Goal: Browse casually: Explore the website without a specific task or goal

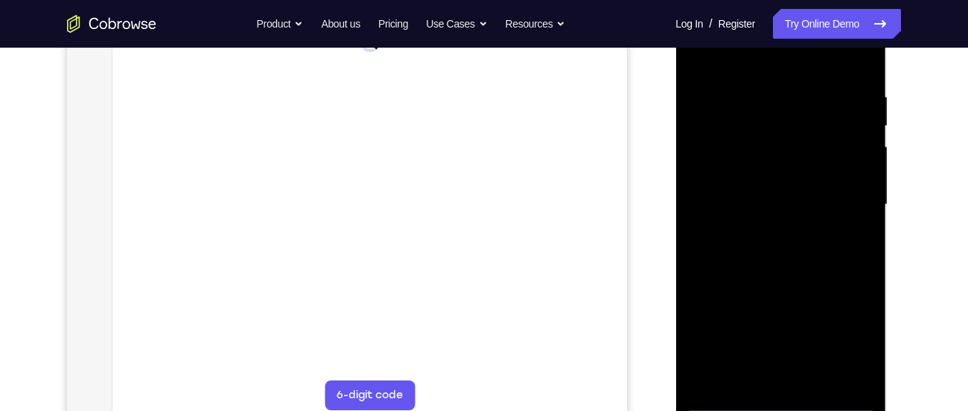
scroll to position [264, 0]
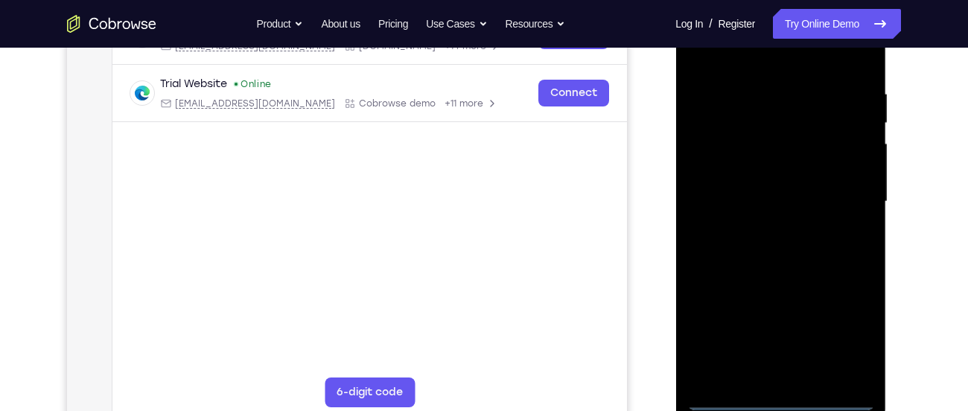
click at [788, 398] on div at bounding box center [780, 201] width 188 height 417
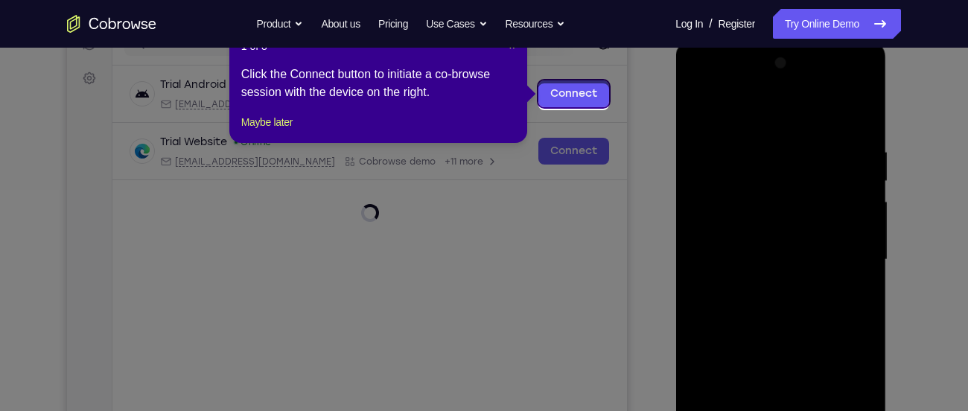
scroll to position [203, 0]
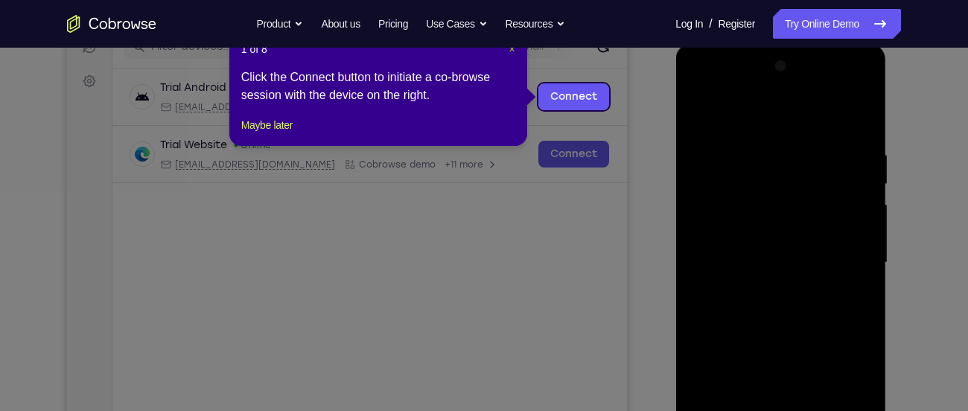
click at [513, 51] on span "×" at bounding box center [512, 49] width 6 height 12
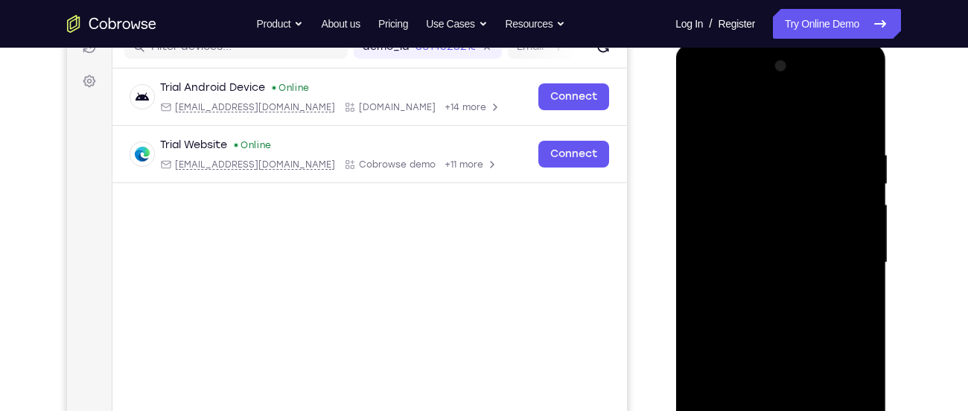
click at [839, 398] on div at bounding box center [780, 262] width 188 height 417
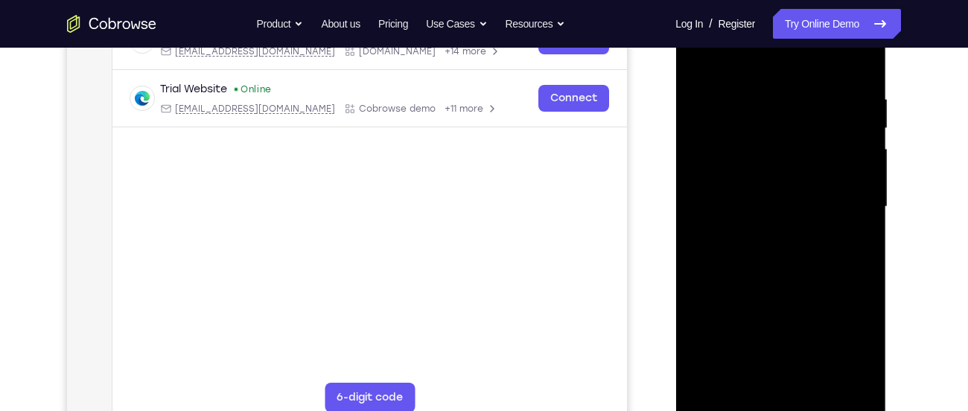
scroll to position [260, 0]
click at [736, 71] on div at bounding box center [780, 206] width 188 height 417
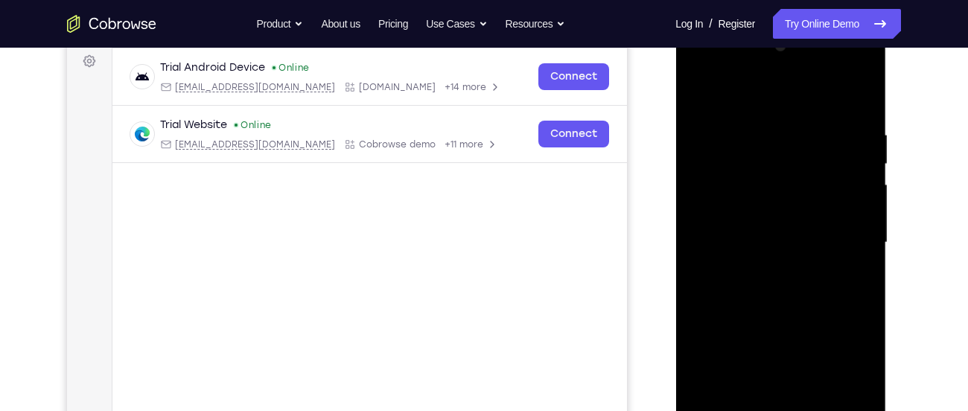
click at [847, 244] on div at bounding box center [780, 242] width 188 height 417
click at [765, 269] on div at bounding box center [780, 242] width 188 height 417
click at [772, 226] on div at bounding box center [780, 242] width 188 height 417
click at [744, 202] on div at bounding box center [780, 242] width 188 height 417
click at [745, 246] on div at bounding box center [780, 242] width 188 height 417
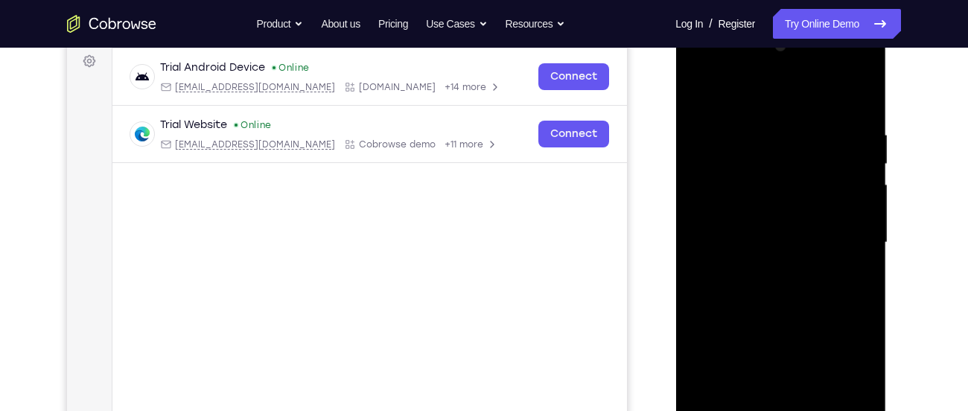
click at [752, 294] on div at bounding box center [780, 242] width 188 height 417
click at [753, 292] on div at bounding box center [780, 242] width 188 height 417
click at [754, 298] on div at bounding box center [780, 242] width 188 height 417
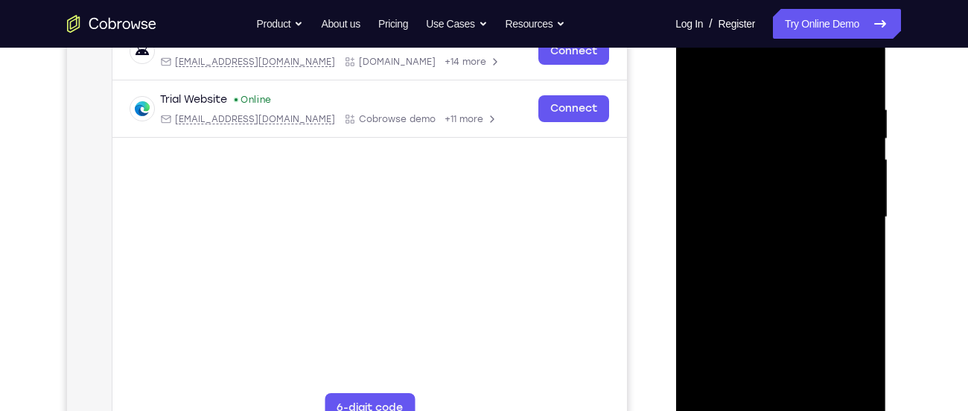
scroll to position [248, 0]
click at [752, 101] on div at bounding box center [780, 218] width 188 height 417
click at [843, 213] on div at bounding box center [780, 218] width 188 height 417
click at [845, 169] on div at bounding box center [780, 218] width 188 height 417
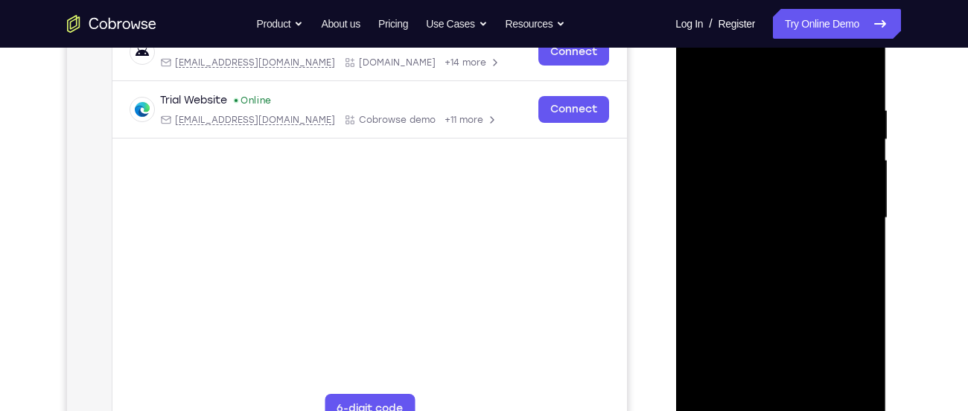
click at [845, 169] on div at bounding box center [780, 218] width 188 height 417
click at [851, 78] on div at bounding box center [780, 218] width 188 height 417
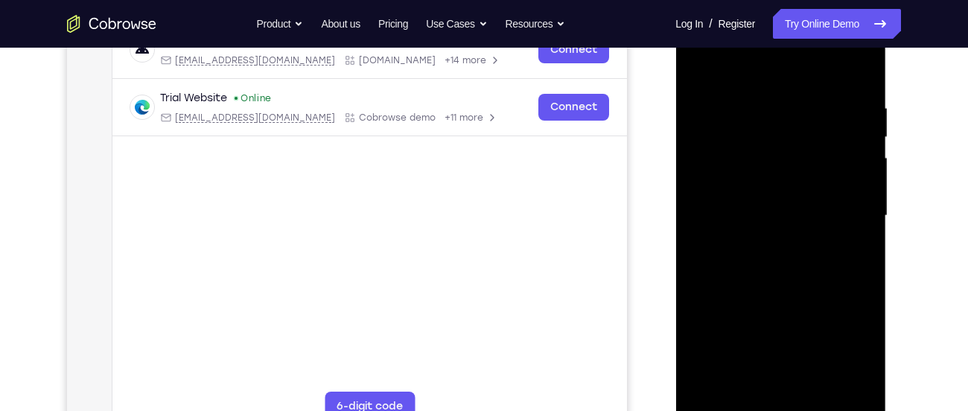
scroll to position [244, 0]
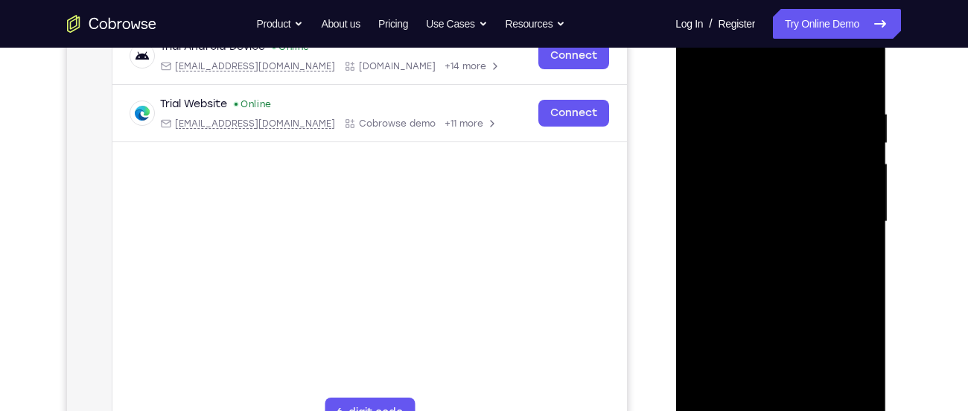
click at [696, 52] on div at bounding box center [780, 221] width 188 height 417
click at [773, 185] on div at bounding box center [780, 221] width 188 height 417
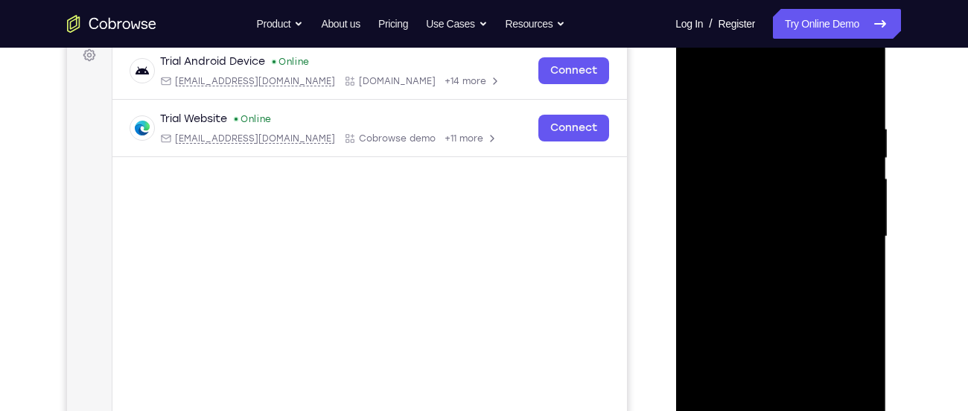
click at [766, 251] on div at bounding box center [780, 236] width 188 height 417
click at [767, 224] on div at bounding box center [780, 236] width 188 height 417
click at [755, 259] on div at bounding box center [780, 236] width 188 height 417
drag, startPoint x: 734, startPoint y: 100, endPoint x: 750, endPoint y: 58, distance: 45.2
click at [750, 58] on div at bounding box center [780, 236] width 188 height 417
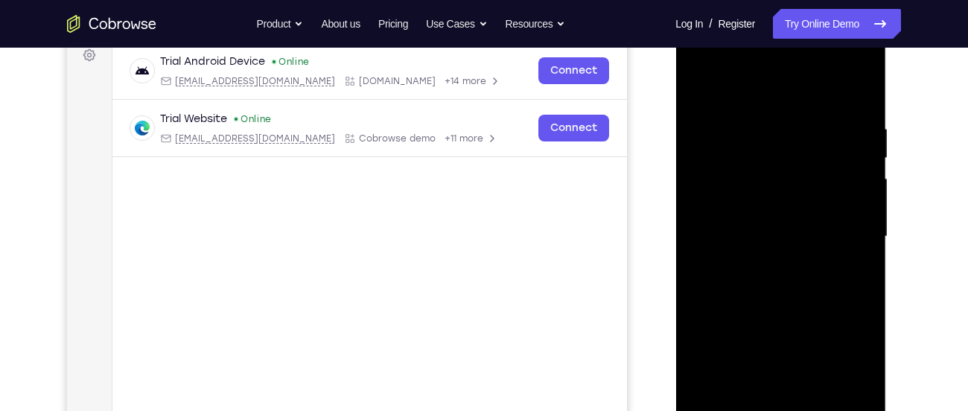
drag, startPoint x: 774, startPoint y: 261, endPoint x: 782, endPoint y: 169, distance: 92.6
click at [782, 169] on div at bounding box center [780, 236] width 188 height 417
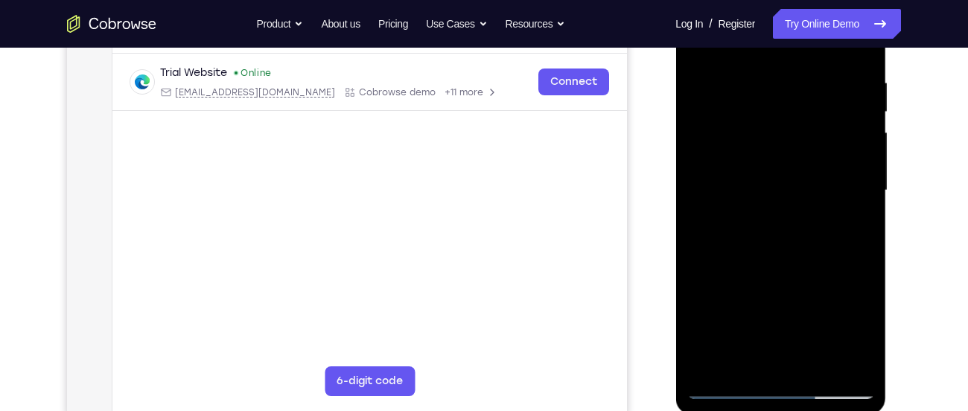
click at [782, 371] on div at bounding box center [780, 190] width 188 height 417
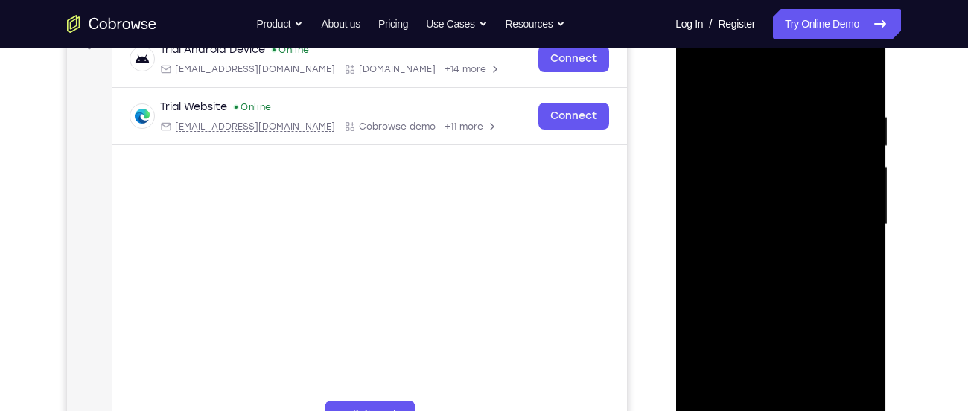
click at [729, 249] on div at bounding box center [780, 224] width 188 height 417
click at [737, 153] on div at bounding box center [780, 224] width 188 height 417
click at [692, 71] on div at bounding box center [780, 224] width 188 height 417
click at [698, 73] on div at bounding box center [780, 224] width 188 height 417
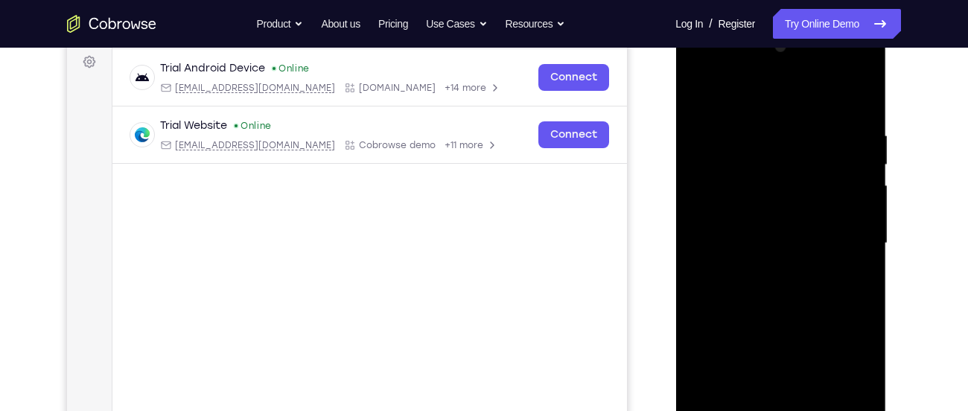
scroll to position [213, 0]
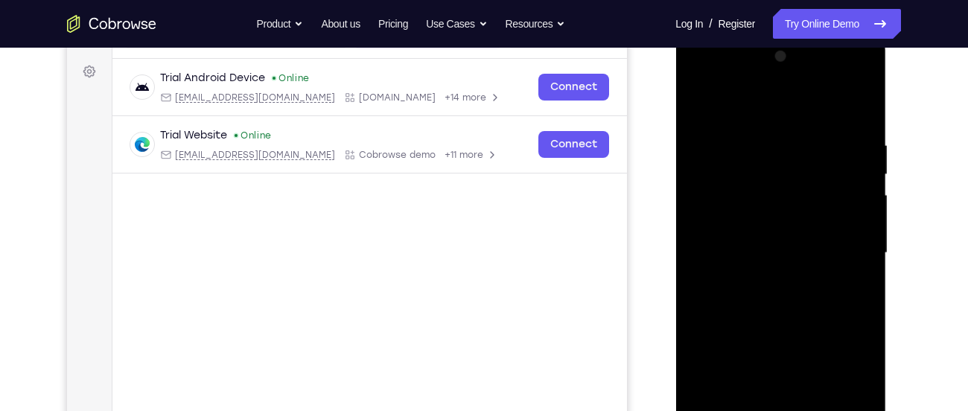
click at [828, 122] on div at bounding box center [780, 253] width 188 height 417
click at [774, 193] on div at bounding box center [780, 253] width 188 height 417
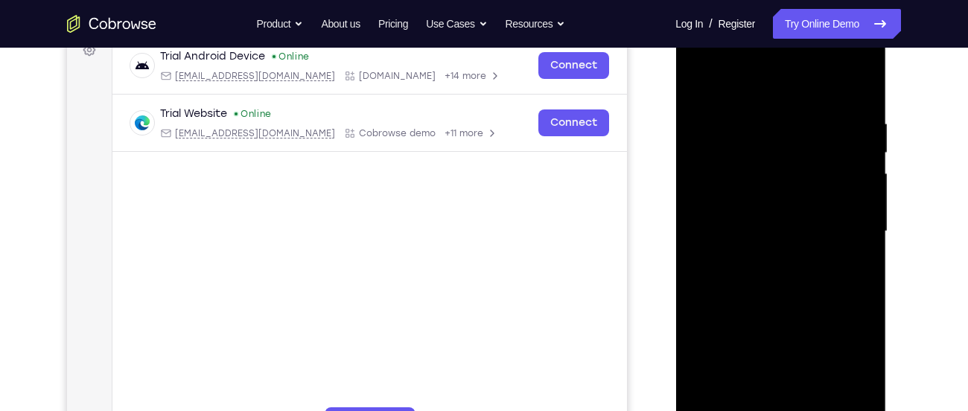
scroll to position [235, 0]
drag, startPoint x: 773, startPoint y: 291, endPoint x: 781, endPoint y: 217, distance: 74.1
click at [781, 217] on div at bounding box center [780, 230] width 188 height 417
drag, startPoint x: 782, startPoint y: 284, endPoint x: 779, endPoint y: 229, distance: 55.9
click at [779, 229] on div at bounding box center [780, 230] width 188 height 417
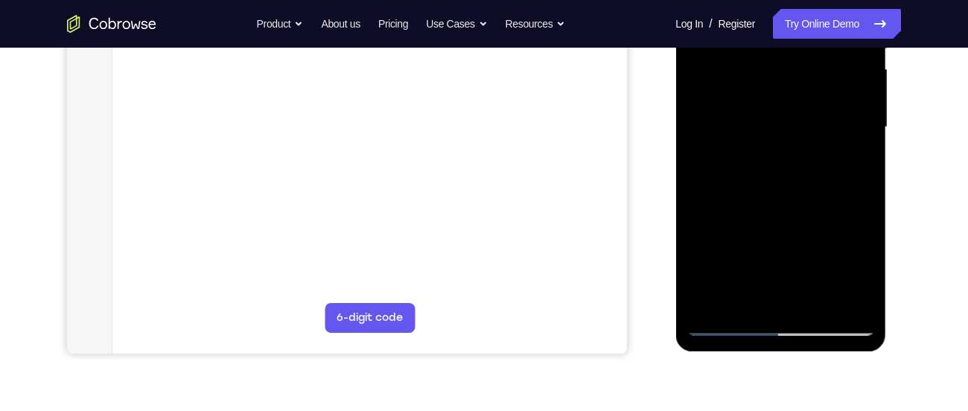
scroll to position [339, 0]
click at [722, 325] on div at bounding box center [780, 126] width 188 height 417
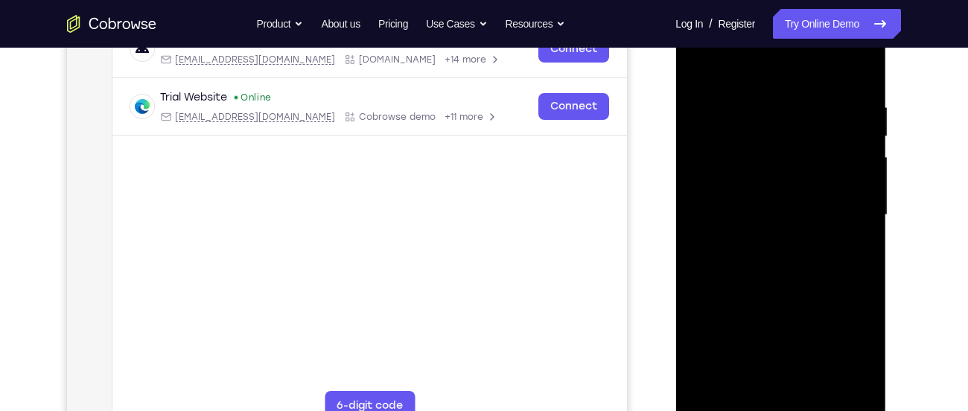
scroll to position [249, 0]
click at [706, 68] on div at bounding box center [780, 216] width 188 height 417
click at [698, 109] on div at bounding box center [780, 216] width 188 height 417
click at [862, 292] on div at bounding box center [780, 216] width 188 height 417
click at [738, 240] on div at bounding box center [780, 216] width 188 height 417
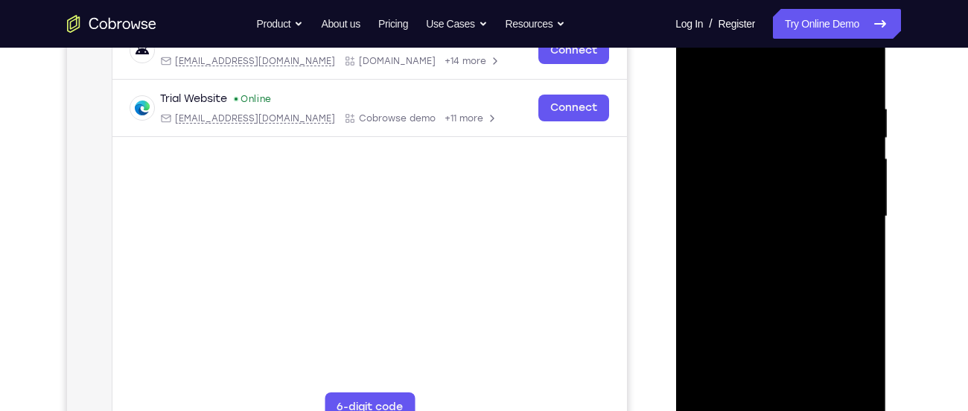
click at [712, 89] on div at bounding box center [780, 216] width 188 height 417
click at [718, 135] on div at bounding box center [780, 216] width 188 height 417
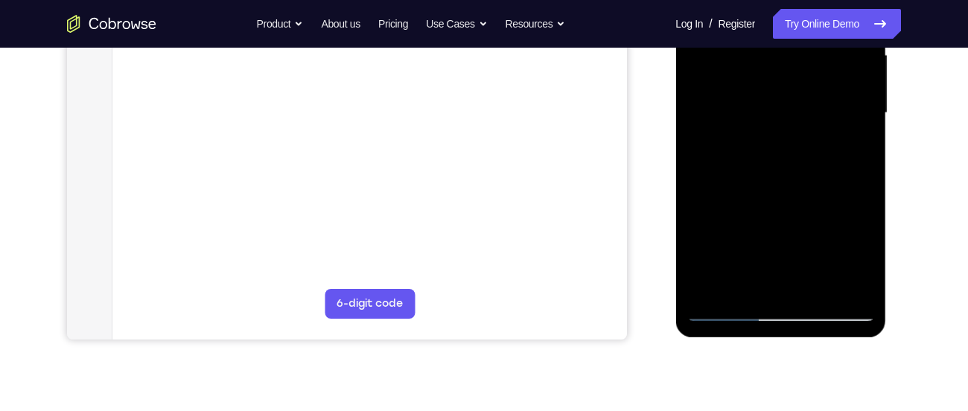
scroll to position [354, 0]
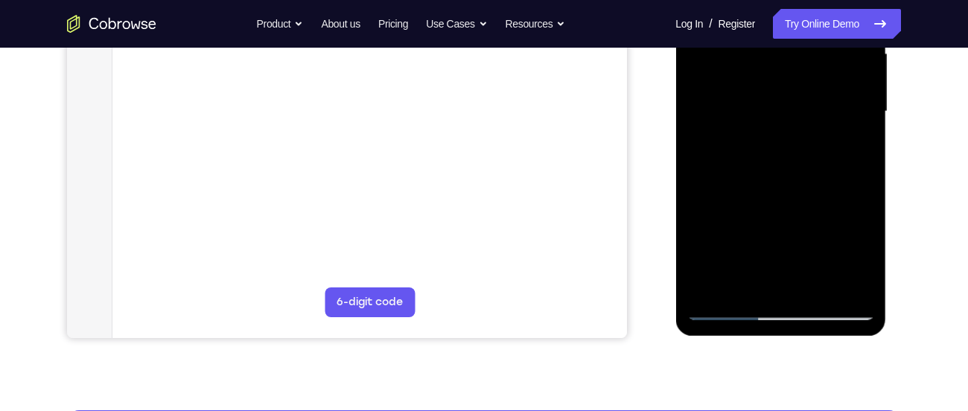
click at [724, 311] on div at bounding box center [780, 111] width 188 height 417
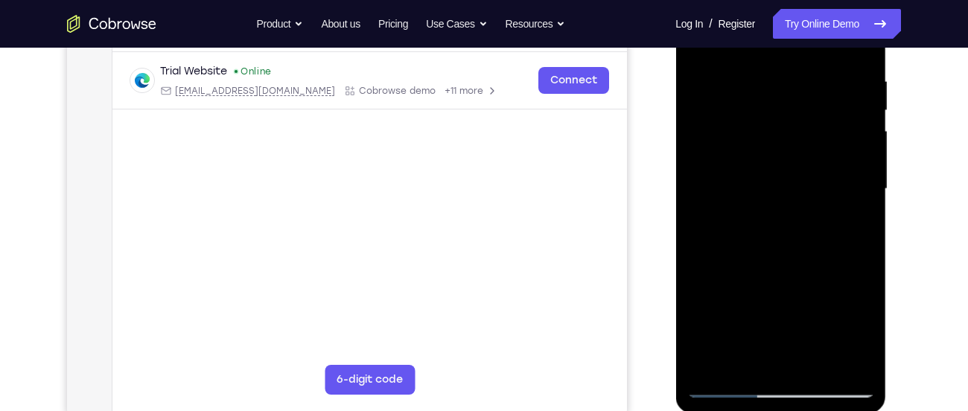
scroll to position [275, 0]
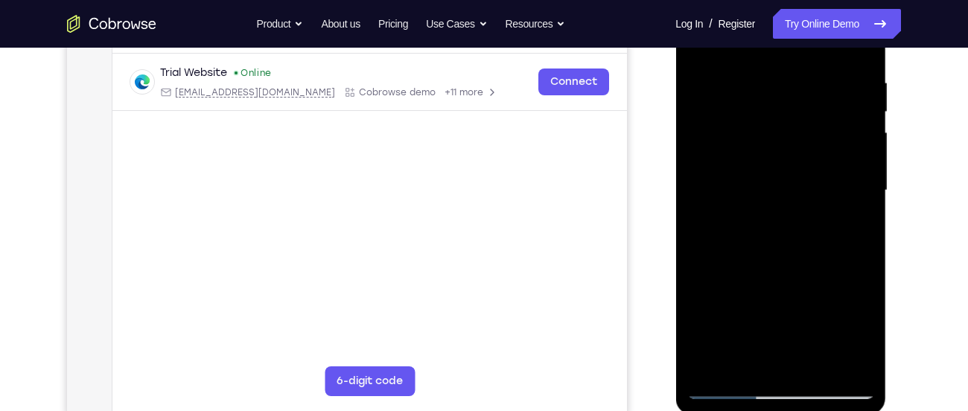
click at [779, 167] on div at bounding box center [780, 190] width 188 height 417
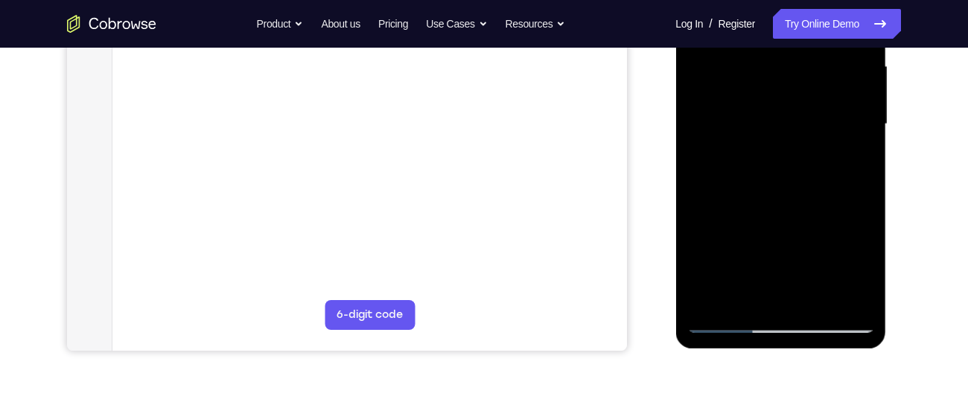
scroll to position [344, 0]
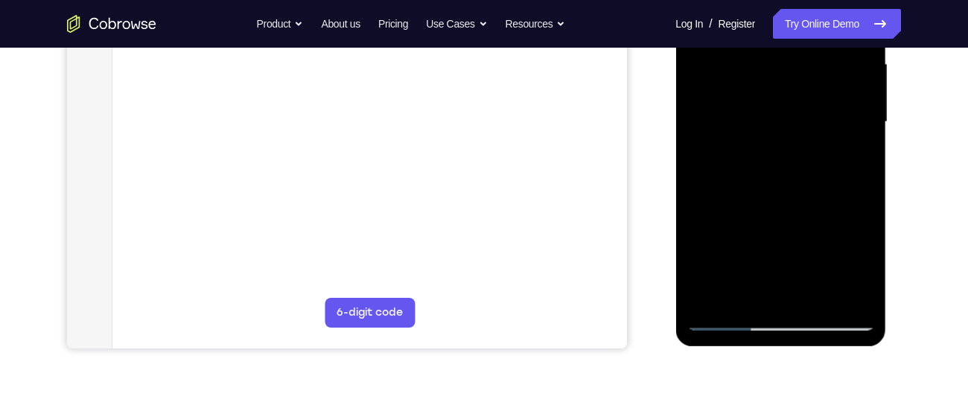
click at [726, 325] on div at bounding box center [780, 122] width 188 height 417
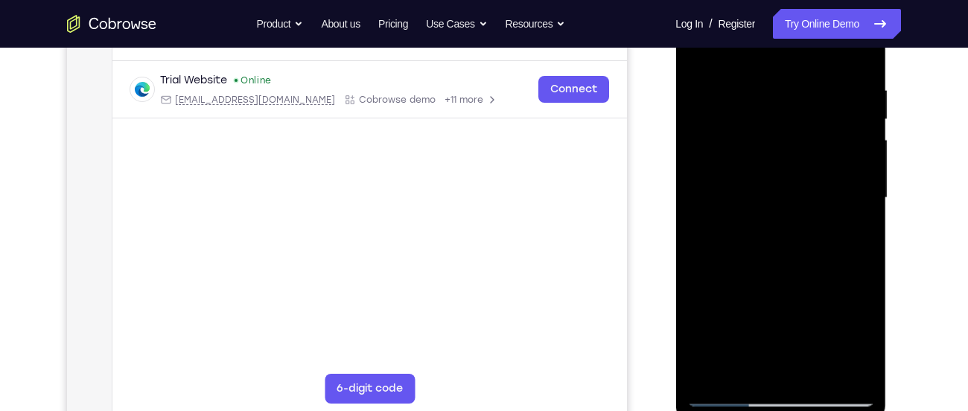
scroll to position [212, 0]
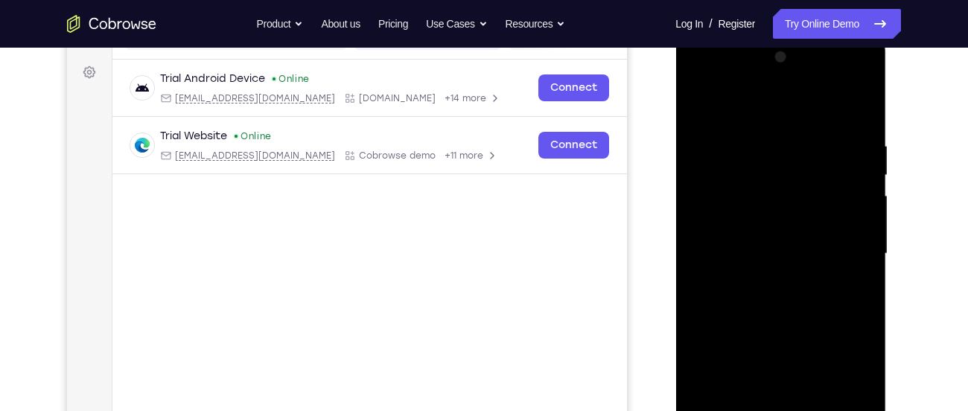
click at [698, 89] on div at bounding box center [780, 253] width 188 height 417
click at [724, 221] on div at bounding box center [780, 253] width 188 height 417
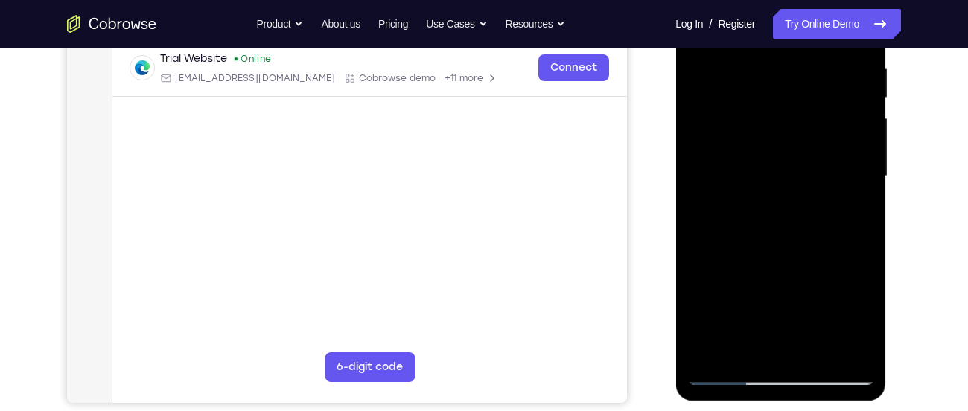
scroll to position [288, 0]
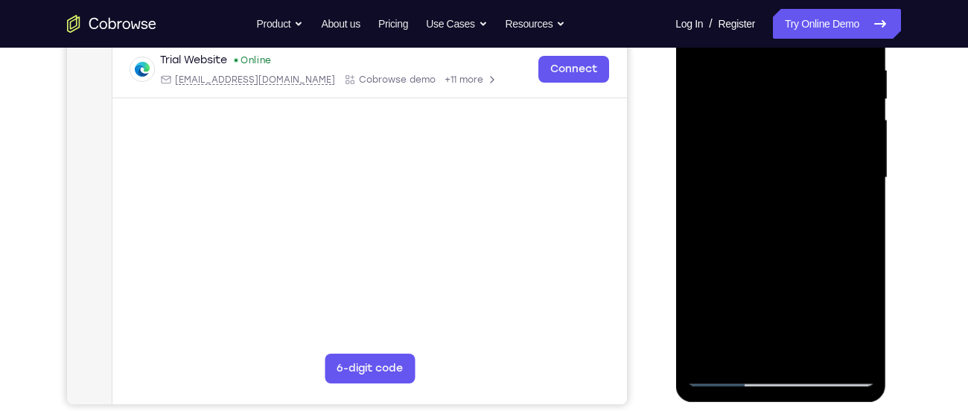
click at [816, 354] on div at bounding box center [780, 177] width 188 height 417
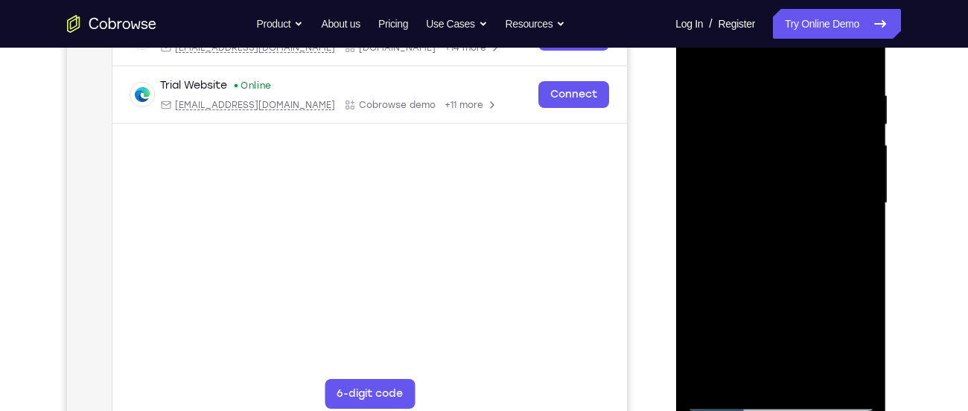
scroll to position [261, 0]
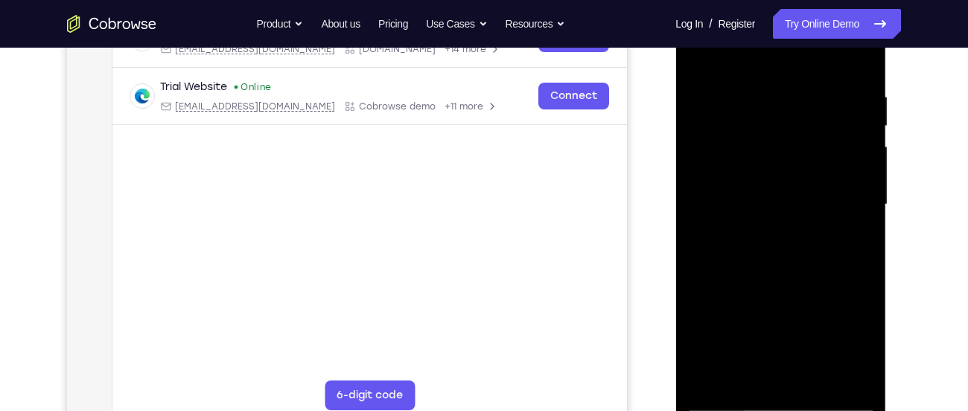
click at [785, 282] on div at bounding box center [780, 204] width 188 height 417
click at [741, 225] on div at bounding box center [780, 204] width 188 height 417
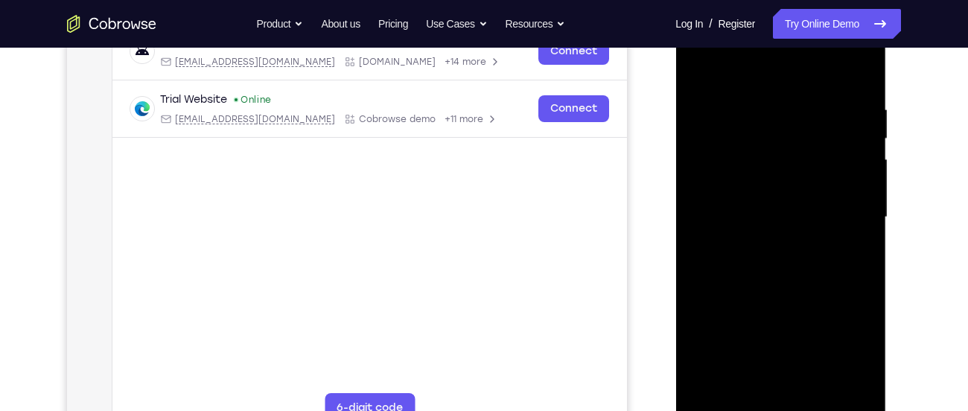
scroll to position [247, 0]
click at [780, 214] on div at bounding box center [780, 218] width 188 height 417
drag, startPoint x: 830, startPoint y: 295, endPoint x: 837, endPoint y: 254, distance: 42.2
click at [837, 254] on div at bounding box center [780, 216] width 188 height 417
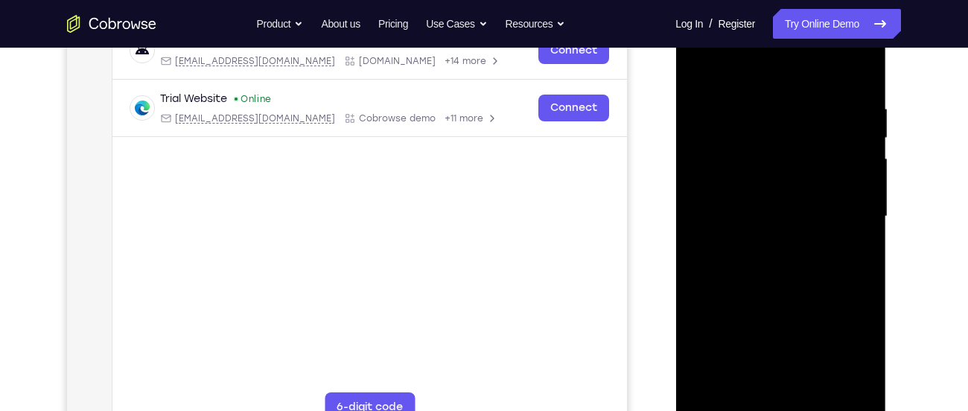
drag, startPoint x: 843, startPoint y: 304, endPoint x: 848, endPoint y: 263, distance: 40.4
click at [848, 263] on div at bounding box center [780, 216] width 188 height 417
click at [766, 262] on div at bounding box center [780, 216] width 188 height 417
drag, startPoint x: 781, startPoint y: 286, endPoint x: 788, endPoint y: 182, distance: 103.7
click at [788, 182] on div at bounding box center [780, 216] width 188 height 417
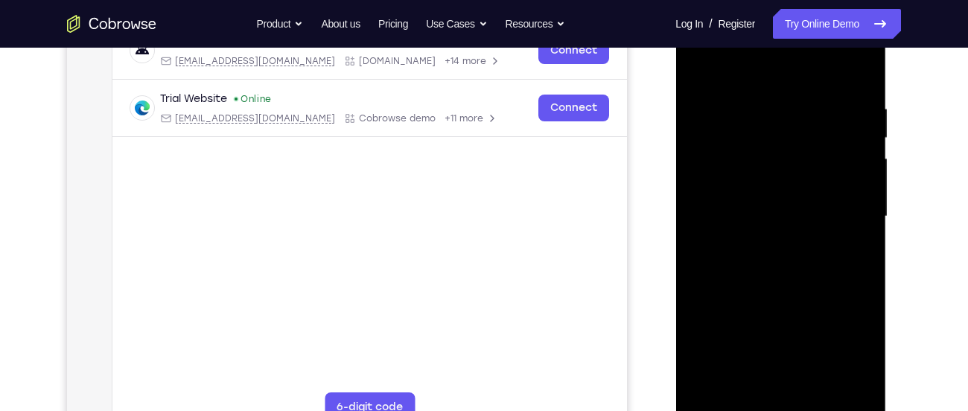
drag, startPoint x: 790, startPoint y: 270, endPoint x: 801, endPoint y: 220, distance: 51.7
click at [801, 220] on div at bounding box center [780, 216] width 188 height 417
drag, startPoint x: 801, startPoint y: 274, endPoint x: 794, endPoint y: 172, distance: 102.2
click at [794, 172] on div at bounding box center [780, 216] width 188 height 417
drag, startPoint x: 814, startPoint y: 255, endPoint x: 810, endPoint y: 153, distance: 102.8
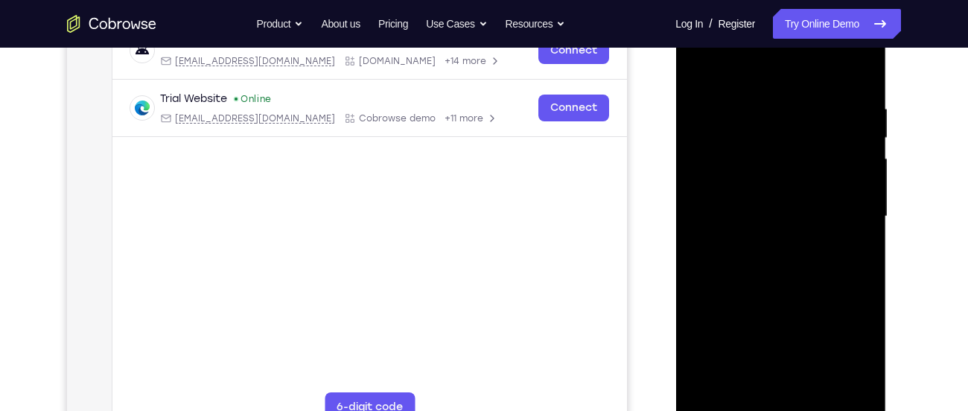
click at [810, 153] on div at bounding box center [780, 216] width 188 height 417
drag, startPoint x: 828, startPoint y: 315, endPoint x: 828, endPoint y: 281, distance: 34.2
click at [828, 281] on div at bounding box center [780, 216] width 188 height 417
drag, startPoint x: 824, startPoint y: 332, endPoint x: 833, endPoint y: 222, distance: 110.5
click at [833, 222] on div at bounding box center [780, 216] width 188 height 417
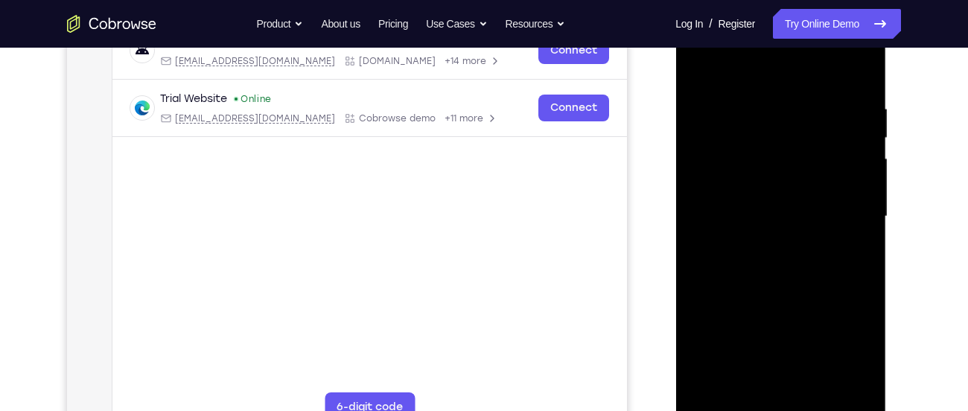
drag, startPoint x: 833, startPoint y: 222, endPoint x: 912, endPoint y: 402, distance: 196.6
click at [887, 402] on html "Online web based iOS Simulators and Android Emulators. Run iPhone, iPad, Mobile…" at bounding box center [781, 220] width 212 height 447
click at [699, 68] on div at bounding box center [780, 216] width 188 height 417
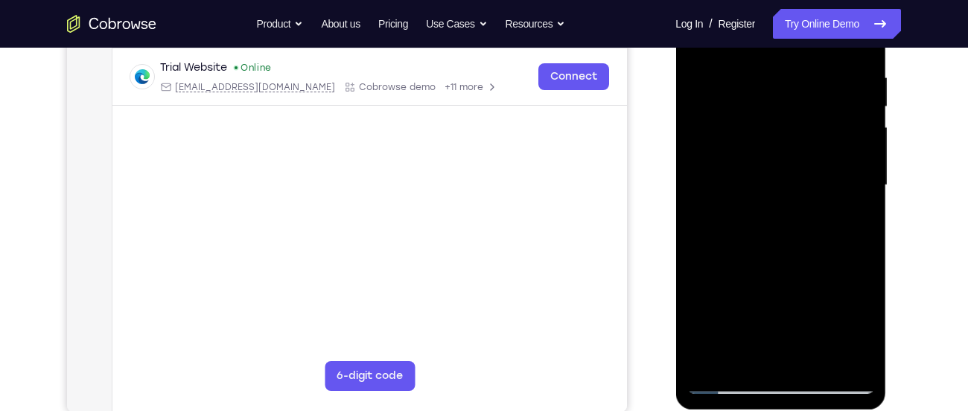
scroll to position [278, 0]
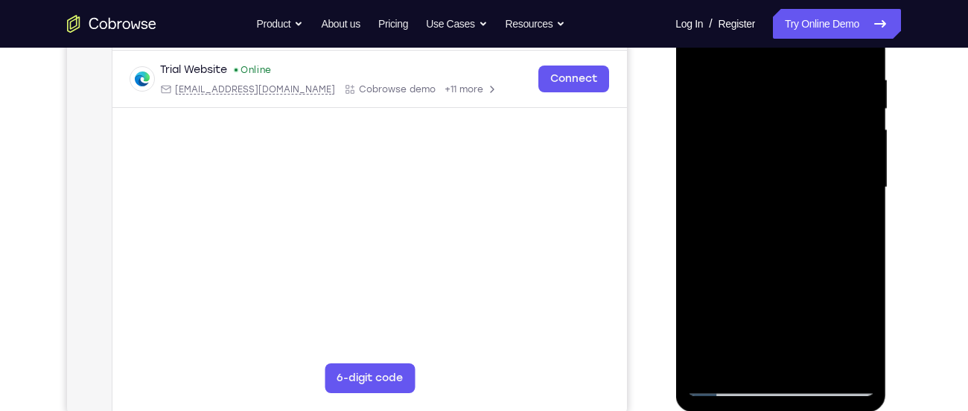
drag, startPoint x: 839, startPoint y: 333, endPoint x: 846, endPoint y: 127, distance: 206.3
click at [846, 127] on div at bounding box center [780, 187] width 188 height 417
drag, startPoint x: 856, startPoint y: 263, endPoint x: 842, endPoint y: 50, distance: 213.3
click at [842, 50] on div at bounding box center [780, 187] width 188 height 417
drag, startPoint x: 849, startPoint y: 261, endPoint x: 845, endPoint y: 82, distance: 178.7
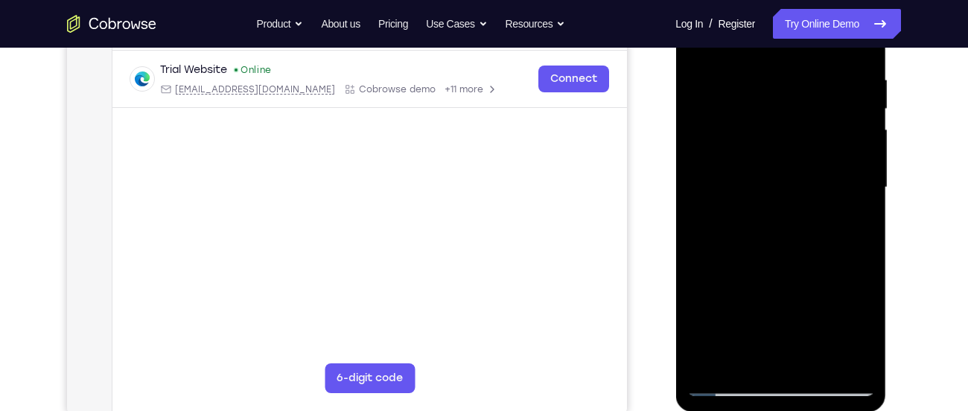
click at [845, 82] on div at bounding box center [780, 187] width 188 height 417
drag, startPoint x: 852, startPoint y: 267, endPoint x: 852, endPoint y: 211, distance: 55.8
click at [852, 211] on div at bounding box center [780, 187] width 188 height 417
drag, startPoint x: 813, startPoint y: 236, endPoint x: 837, endPoint y: 130, distance: 108.3
click at [837, 130] on div at bounding box center [780, 187] width 188 height 417
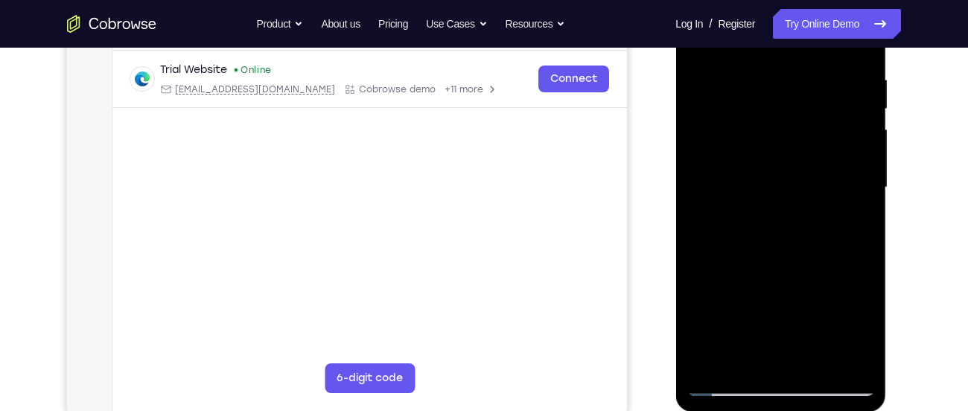
drag, startPoint x: 838, startPoint y: 245, endPoint x: 833, endPoint y: 128, distance: 117.0
click at [833, 128] on div at bounding box center [780, 187] width 188 height 417
drag, startPoint x: 842, startPoint y: 293, endPoint x: 840, endPoint y: 271, distance: 22.4
click at [840, 271] on div at bounding box center [780, 187] width 188 height 417
drag, startPoint x: 840, startPoint y: 271, endPoint x: 833, endPoint y: 143, distance: 128.2
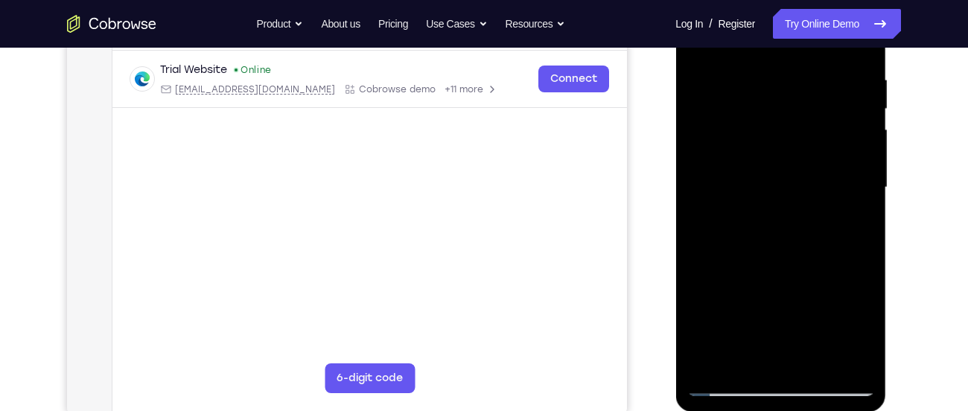
click at [833, 143] on div at bounding box center [780, 187] width 188 height 417
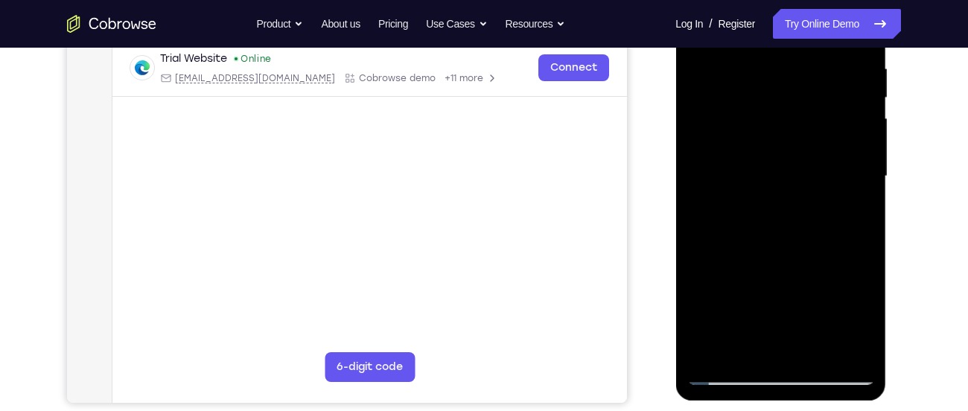
scroll to position [289, 0]
drag, startPoint x: 833, startPoint y: 132, endPoint x: 858, endPoint y: 277, distance: 146.6
click at [858, 277] on div at bounding box center [780, 177] width 188 height 417
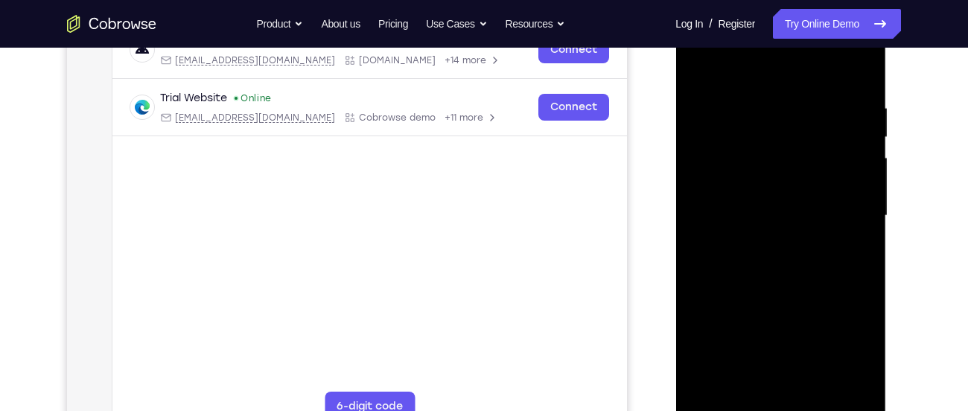
scroll to position [249, 0]
drag, startPoint x: 852, startPoint y: 303, endPoint x: 836, endPoint y: 173, distance: 130.5
click at [836, 173] on div at bounding box center [780, 216] width 188 height 417
drag, startPoint x: 853, startPoint y: 296, endPoint x: 835, endPoint y: 121, distance: 176.6
click at [835, 121] on div at bounding box center [780, 216] width 188 height 417
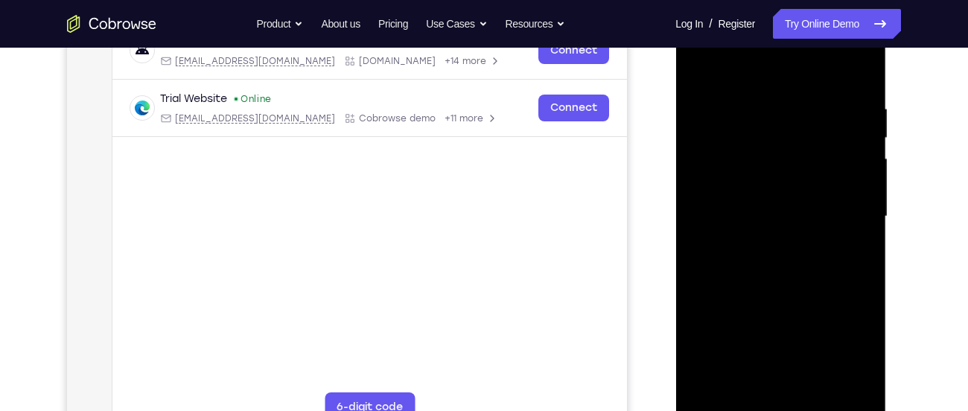
drag, startPoint x: 819, startPoint y: 329, endPoint x: 816, endPoint y: 153, distance: 176.4
click at [816, 153] on div at bounding box center [780, 216] width 188 height 417
drag, startPoint x: 833, startPoint y: 303, endPoint x: 834, endPoint y: 191, distance: 111.7
click at [834, 191] on div at bounding box center [780, 216] width 188 height 417
drag, startPoint x: 829, startPoint y: 288, endPoint x: 810, endPoint y: 71, distance: 218.2
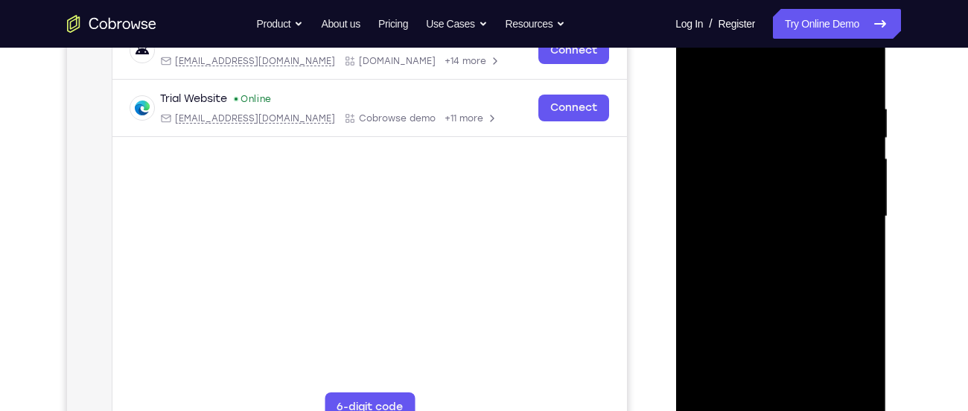
click at [810, 71] on div at bounding box center [780, 216] width 188 height 417
drag, startPoint x: 825, startPoint y: 237, endPoint x: 814, endPoint y: 71, distance: 166.3
click at [814, 71] on div at bounding box center [780, 216] width 188 height 417
drag, startPoint x: 828, startPoint y: 263, endPoint x: 833, endPoint y: 153, distance: 109.5
click at [833, 153] on div at bounding box center [780, 216] width 188 height 417
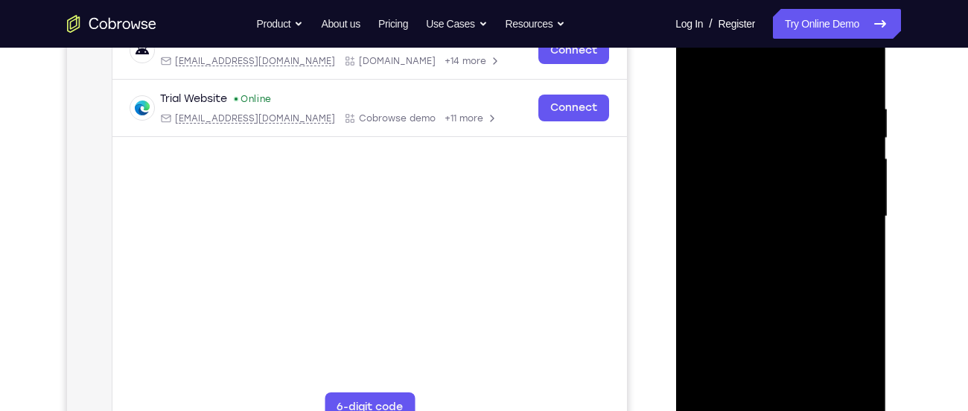
drag, startPoint x: 832, startPoint y: 275, endPoint x: 839, endPoint y: 133, distance: 141.6
click at [839, 133] on div at bounding box center [780, 216] width 188 height 417
drag, startPoint x: 840, startPoint y: 293, endPoint x: 827, endPoint y: 84, distance: 209.6
click at [827, 84] on div at bounding box center [780, 216] width 188 height 417
drag, startPoint x: 831, startPoint y: 248, endPoint x: 822, endPoint y: 82, distance: 166.2
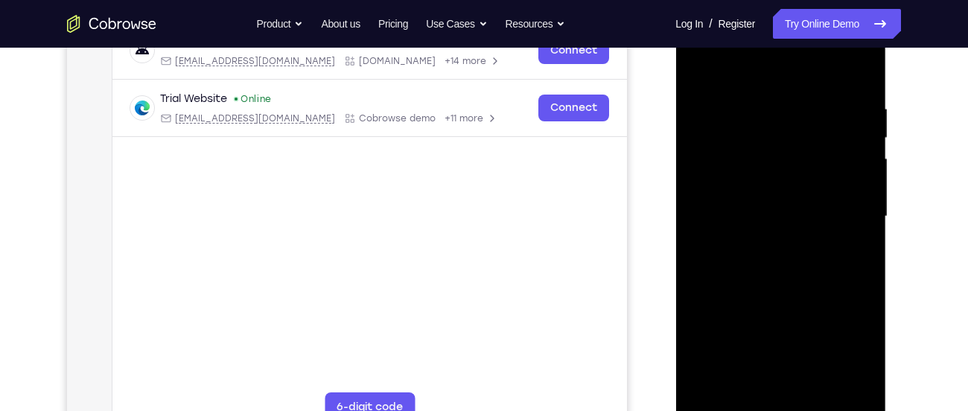
click at [822, 82] on div at bounding box center [780, 216] width 188 height 417
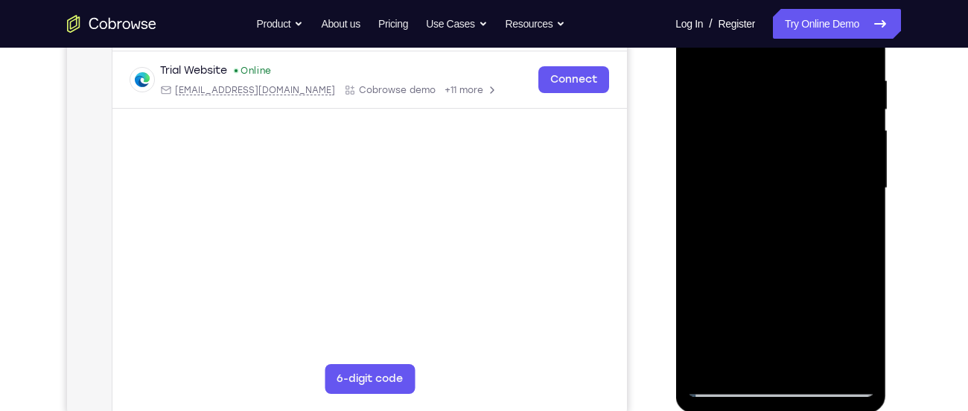
scroll to position [266, 0]
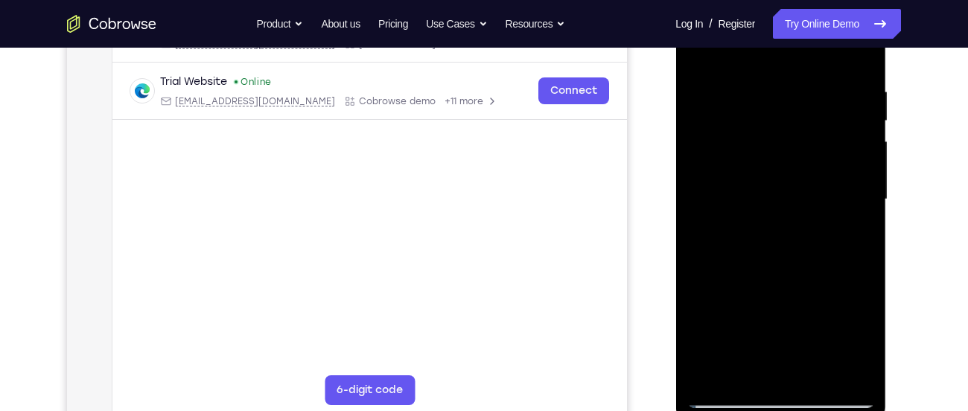
drag, startPoint x: 837, startPoint y: 251, endPoint x: 835, endPoint y: 89, distance: 162.3
click at [835, 89] on div at bounding box center [780, 199] width 188 height 417
drag, startPoint x: 840, startPoint y: 271, endPoint x: 829, endPoint y: 118, distance: 153.7
click at [829, 118] on div at bounding box center [780, 199] width 188 height 417
drag, startPoint x: 831, startPoint y: 269, endPoint x: 831, endPoint y: 92, distance: 177.9
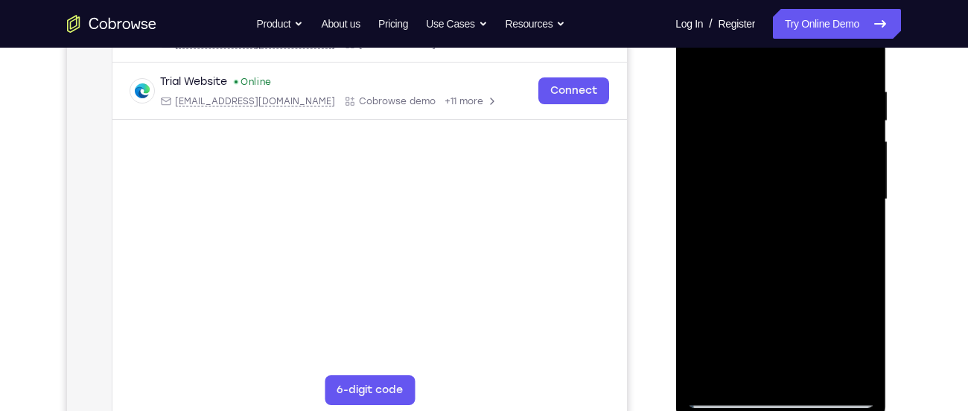
click at [831, 92] on div at bounding box center [780, 199] width 188 height 417
drag, startPoint x: 841, startPoint y: 263, endPoint x: 831, endPoint y: 7, distance: 255.5
click at [831, 7] on div at bounding box center [780, 199] width 188 height 417
drag, startPoint x: 835, startPoint y: 238, endPoint x: 839, endPoint y: 32, distance: 206.2
click at [839, 32] on div at bounding box center [780, 199] width 188 height 417
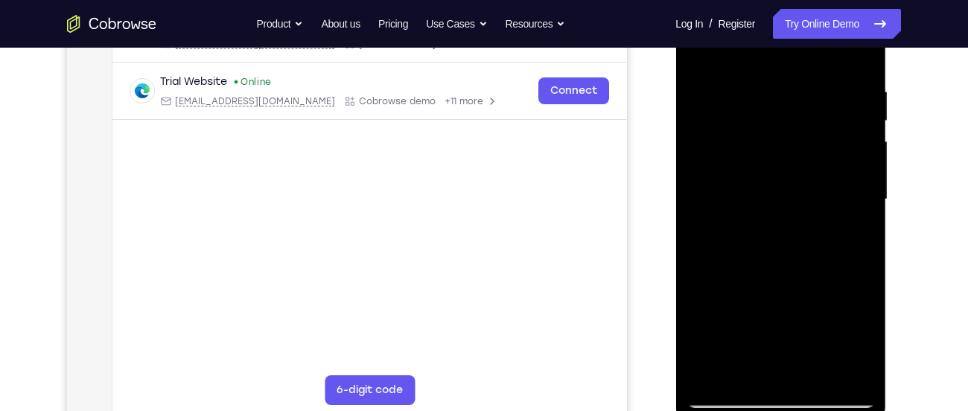
drag, startPoint x: 846, startPoint y: 244, endPoint x: 840, endPoint y: 150, distance: 94.0
click at [840, 150] on div at bounding box center [780, 199] width 188 height 417
click at [840, 162] on div at bounding box center [780, 199] width 188 height 417
